Goal: Information Seeking & Learning: Understand process/instructions

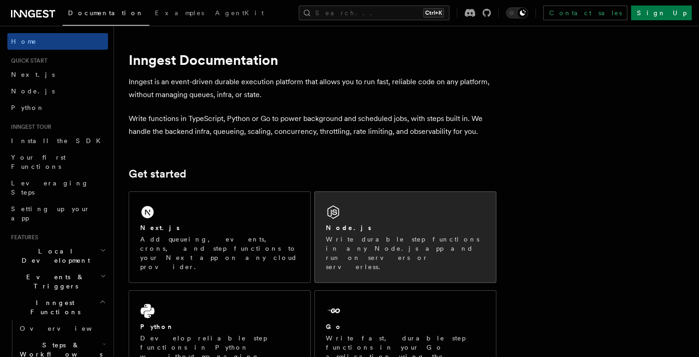
click at [341, 214] on icon at bounding box center [333, 212] width 15 height 15
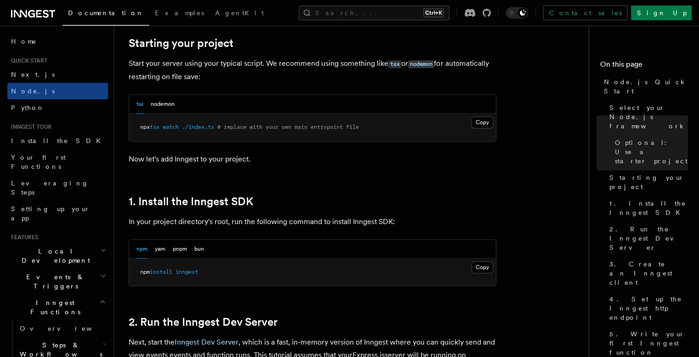
scroll to position [452, 0]
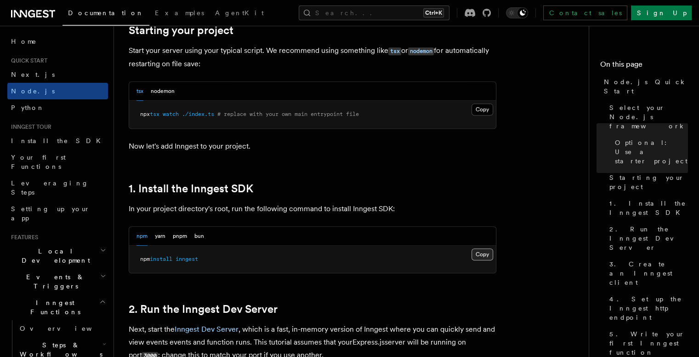
click at [487, 255] on button "Copy Copied" at bounding box center [483, 254] width 22 height 12
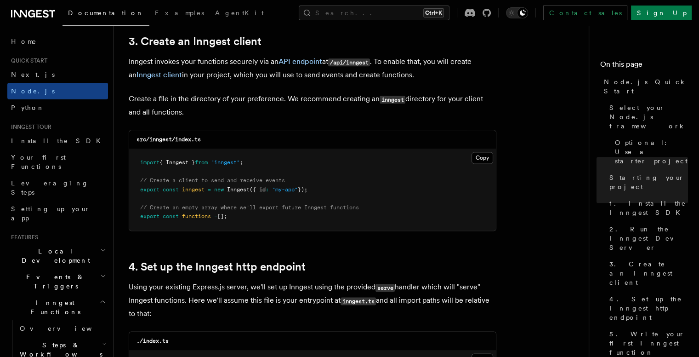
scroll to position [1181, 0]
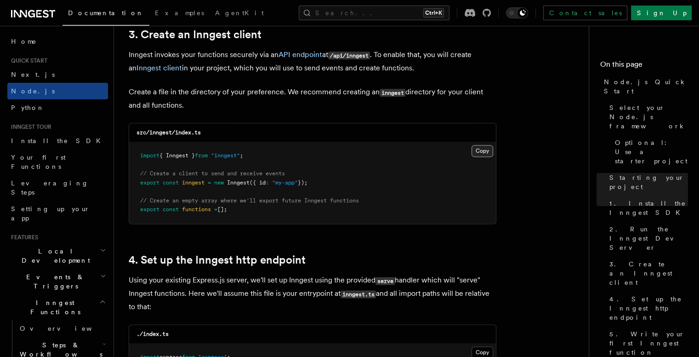
click at [480, 153] on button "Copy Copied" at bounding box center [483, 151] width 22 height 12
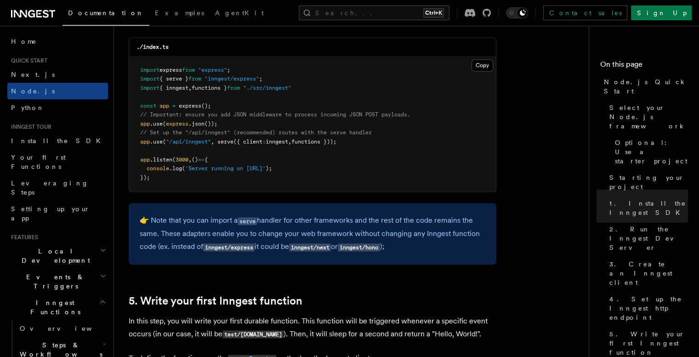
scroll to position [1461, 0]
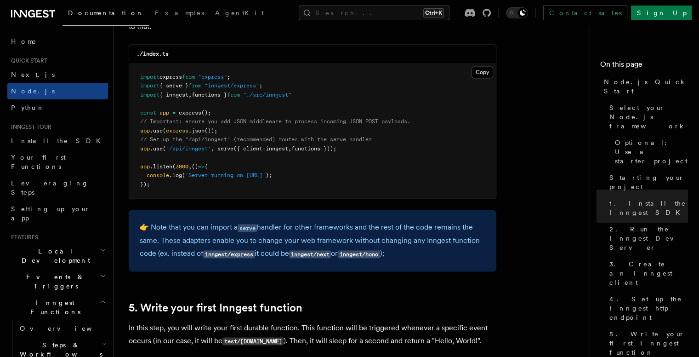
drag, startPoint x: 350, startPoint y: 148, endPoint x: 140, endPoint y: 152, distance: 210.2
type textarea "**********"
click at [140, 152] on pre "import express from "express" ; import { serve } from "inngest/express" ; impor…" at bounding box center [312, 130] width 367 height 135
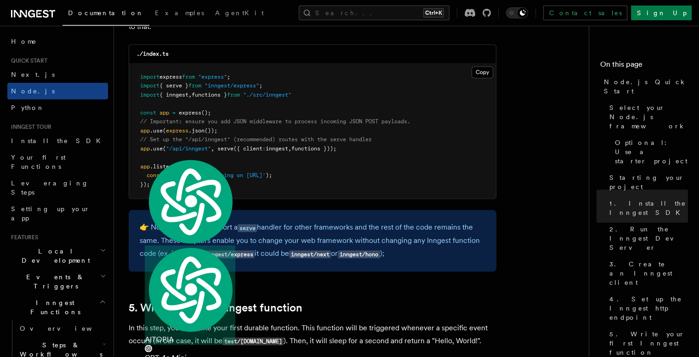
copy span "app .use ( "/api/inngest" , serve ({ client : inngest , functions }));"
